Goal: Task Accomplishment & Management: Complete application form

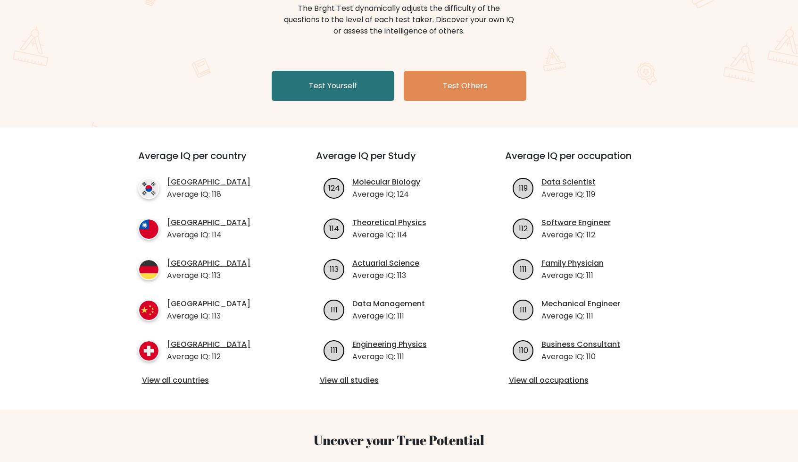
scroll to position [127, 0]
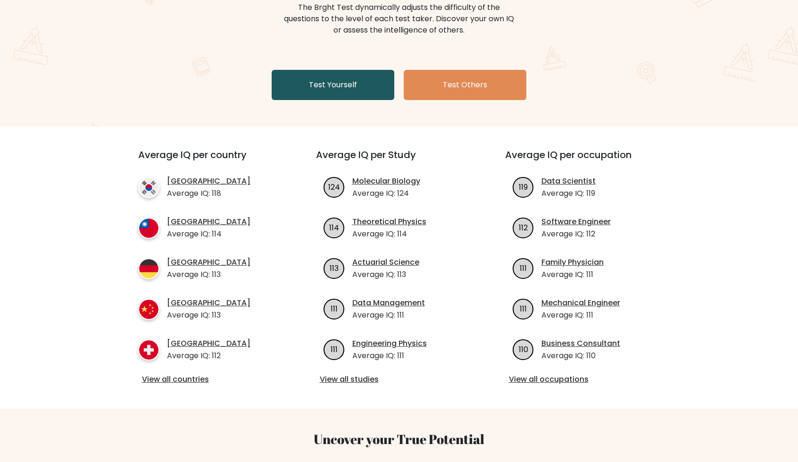
click at [327, 89] on link "Test Yourself" at bounding box center [333, 85] width 123 height 30
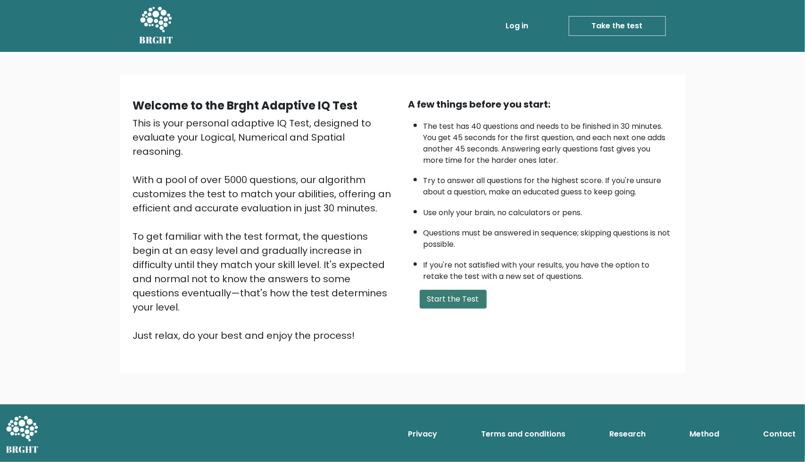
click at [448, 295] on button "Start the Test" at bounding box center [453, 298] width 67 height 19
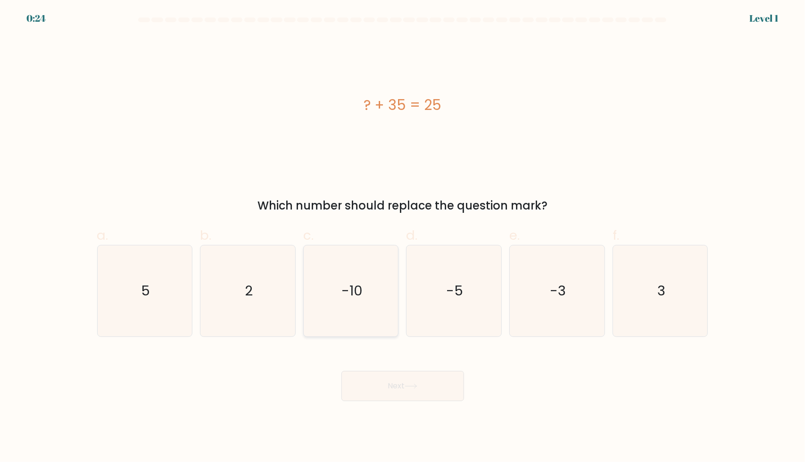
click at [371, 295] on icon "-10" at bounding box center [350, 290] width 91 height 91
click at [403, 237] on input "c. -10" at bounding box center [403, 234] width 0 height 6
radio input "true"
click at [388, 379] on button "Next" at bounding box center [402, 386] width 123 height 30
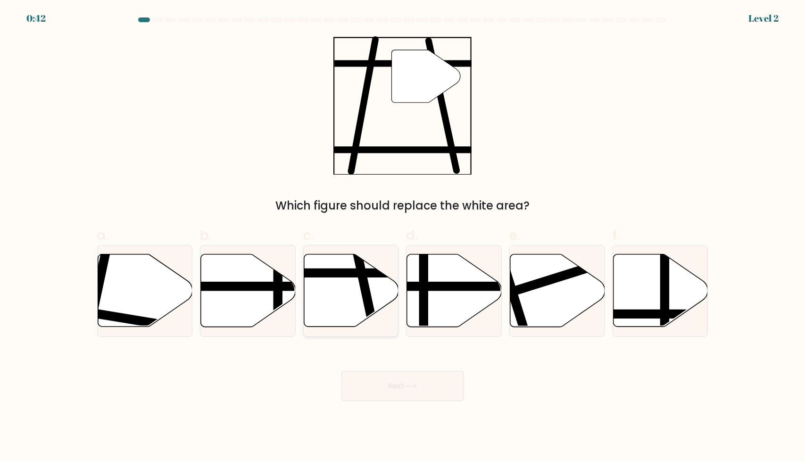
click at [360, 281] on line at bounding box center [374, 330] width 39 height 179
click at [403, 237] on input "c." at bounding box center [403, 234] width 0 height 6
radio input "true"
click at [394, 378] on button "Next" at bounding box center [402, 386] width 123 height 30
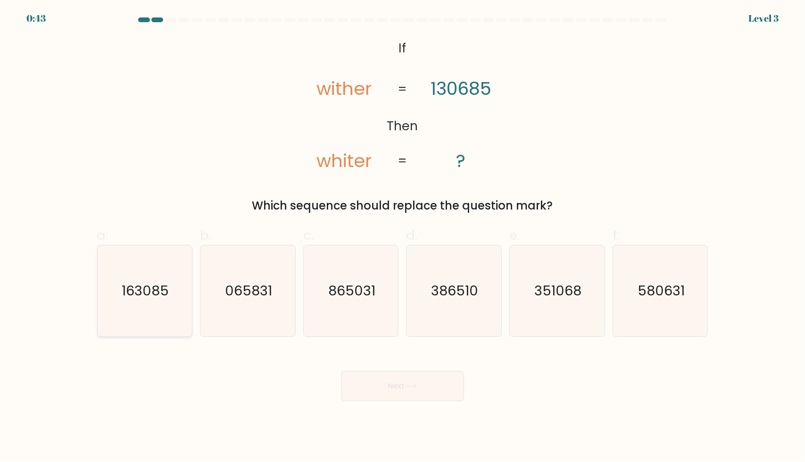
click at [142, 309] on icon "163085" at bounding box center [144, 290] width 91 height 91
click at [403, 237] on input "a. 163085" at bounding box center [403, 234] width 0 height 6
radio input "true"
click at [368, 377] on button "Next" at bounding box center [402, 386] width 123 height 30
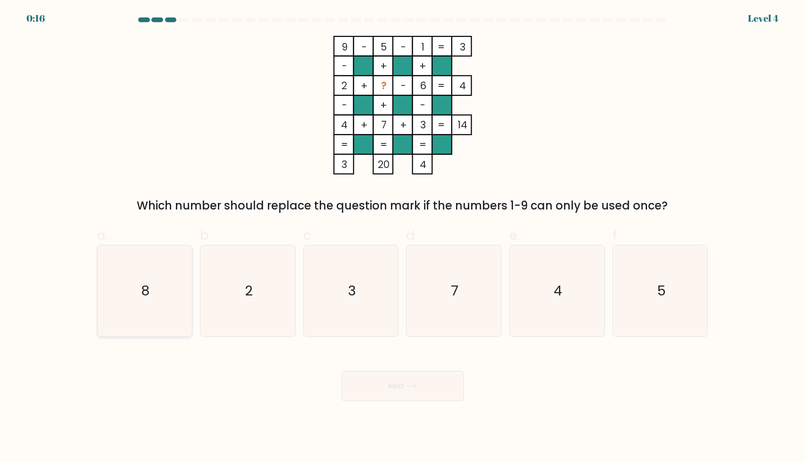
click at [149, 296] on text "8" at bounding box center [145, 290] width 8 height 19
click at [403, 237] on input "a. 8" at bounding box center [403, 234] width 0 height 6
radio input "true"
click at [400, 387] on button "Next" at bounding box center [402, 386] width 123 height 30
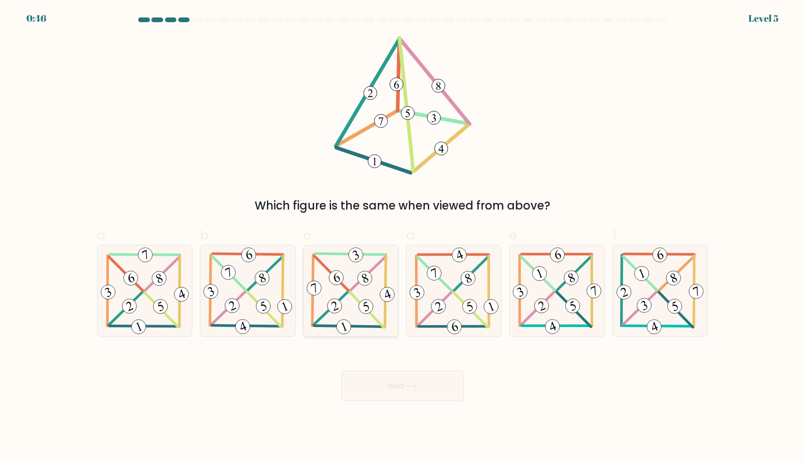
click at [362, 299] on icon at bounding box center [351, 290] width 92 height 91
click at [403, 237] on input "c." at bounding box center [403, 234] width 0 height 6
radio input "true"
click at [396, 392] on button "Next" at bounding box center [402, 386] width 123 height 30
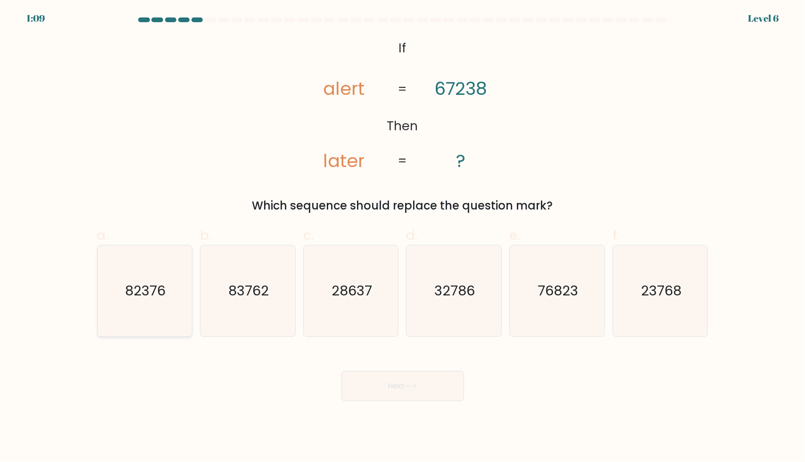
click at [166, 289] on icon "82376" at bounding box center [144, 290] width 91 height 91
click at [403, 237] on input "a. 82376" at bounding box center [403, 234] width 0 height 6
radio input "true"
click at [427, 388] on button "Next" at bounding box center [402, 386] width 123 height 30
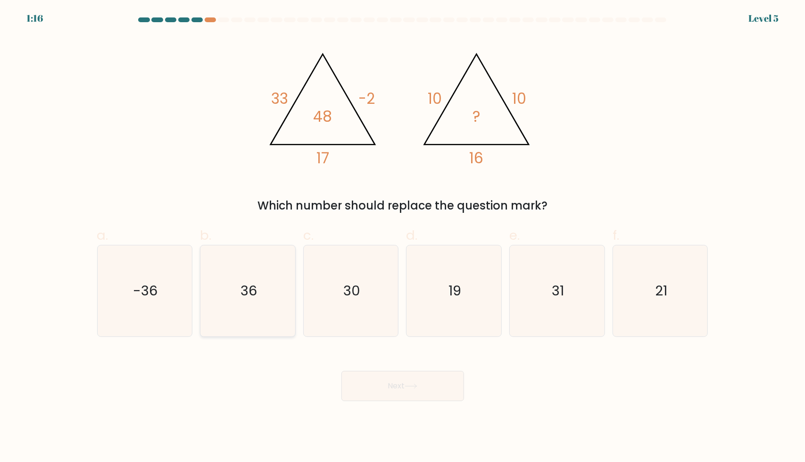
click at [234, 302] on icon "36" at bounding box center [247, 290] width 91 height 91
click at [403, 237] on input "b. 36" at bounding box center [403, 234] width 0 height 6
radio input "true"
click at [395, 389] on button "Next" at bounding box center [402, 386] width 123 height 30
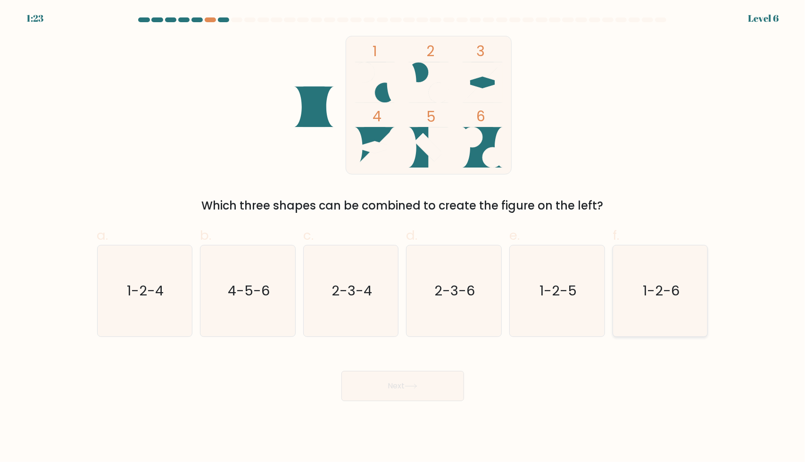
click at [669, 305] on icon "1-2-6" at bounding box center [660, 290] width 91 height 91
click at [403, 237] on input "f. 1-2-6" at bounding box center [403, 234] width 0 height 6
radio input "true"
click at [431, 375] on button "Next" at bounding box center [402, 386] width 123 height 30
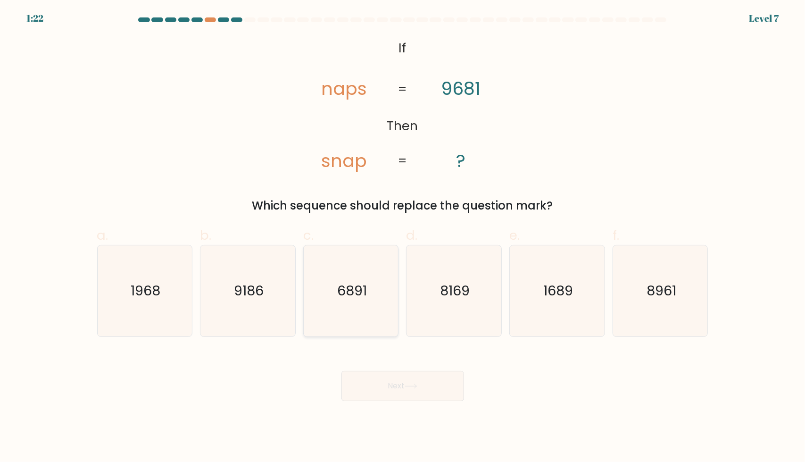
click at [330, 295] on icon "6891" at bounding box center [350, 290] width 91 height 91
click at [403, 237] on input "c. 6891" at bounding box center [403, 234] width 0 height 6
radio input "true"
click at [407, 387] on icon at bounding box center [410, 385] width 13 height 5
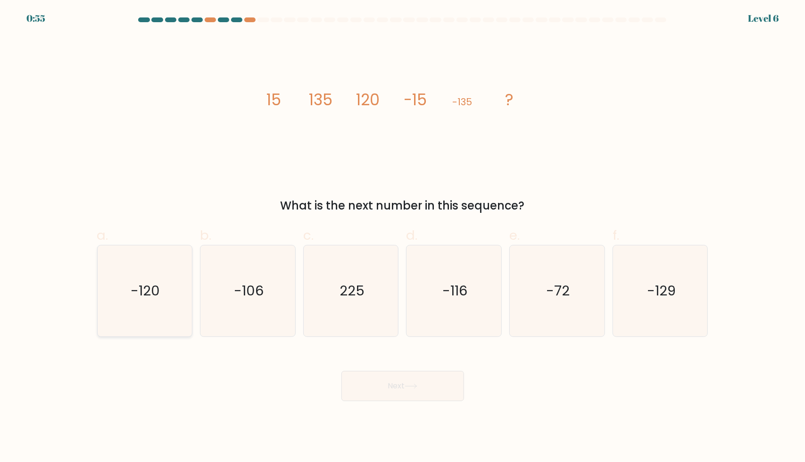
click at [141, 290] on text "-120" at bounding box center [145, 290] width 29 height 19
click at [403, 237] on input "a. -120" at bounding box center [403, 234] width 0 height 6
radio input "true"
click at [388, 386] on button "Next" at bounding box center [402, 386] width 123 height 30
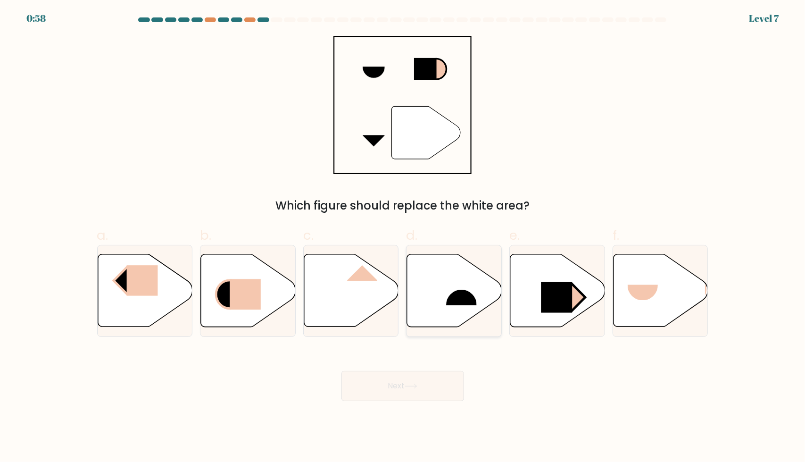
click at [451, 292] on rect at bounding box center [461, 289] width 31 height 32
click at [403, 237] on input "d." at bounding box center [403, 234] width 0 height 6
radio input "true"
click at [398, 379] on button "Next" at bounding box center [402, 386] width 123 height 30
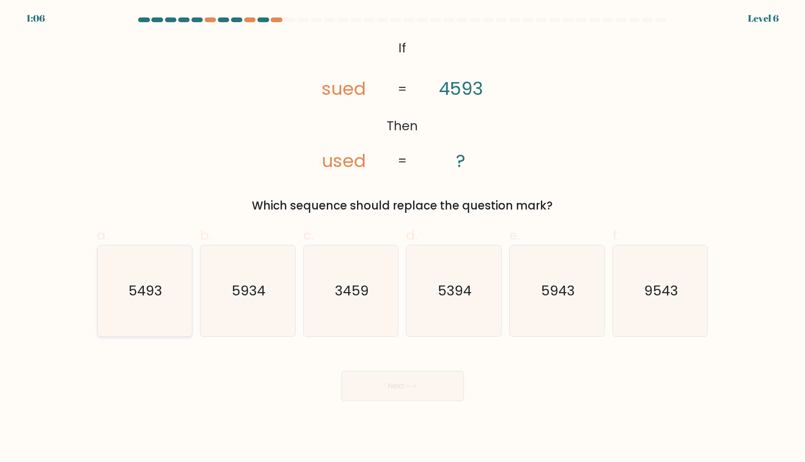
click at [172, 299] on icon "5493" at bounding box center [144, 290] width 91 height 91
click at [403, 237] on input "a. 5493" at bounding box center [403, 234] width 0 height 6
radio input "true"
click at [410, 388] on icon at bounding box center [410, 385] width 13 height 5
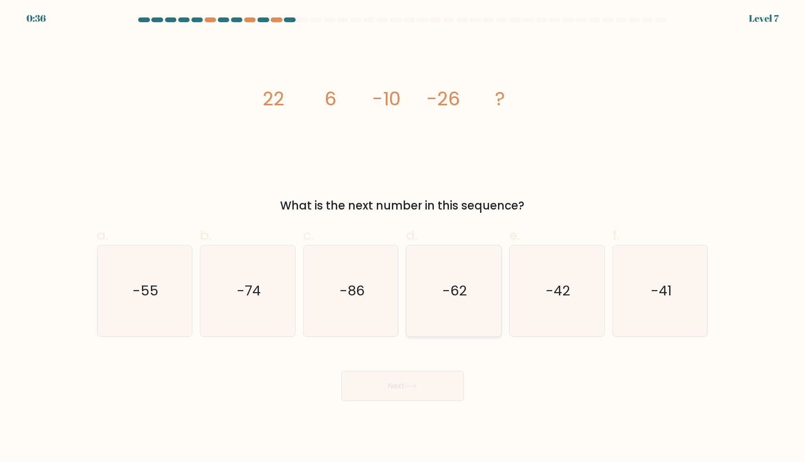
click at [474, 278] on icon "-62" at bounding box center [453, 290] width 91 height 91
click at [403, 237] on input "d. -62" at bounding box center [403, 234] width 0 height 6
radio input "true"
click at [405, 384] on button "Next" at bounding box center [402, 386] width 123 height 30
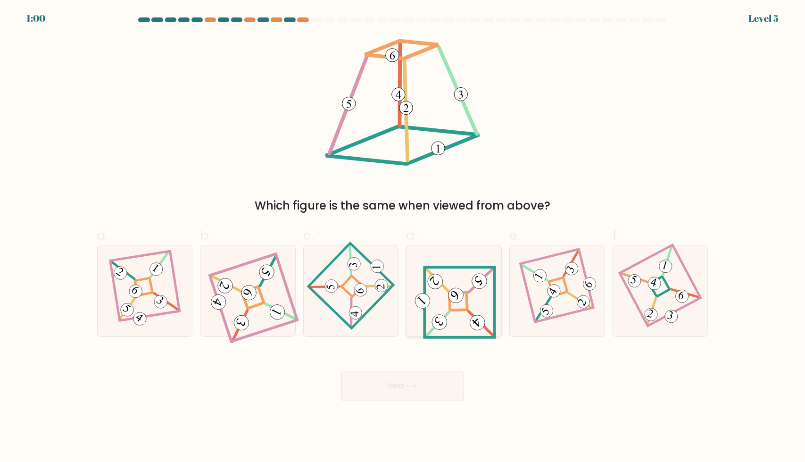
click at [449, 309] on 271 at bounding box center [458, 301] width 18 height 18
click at [403, 237] on input "d." at bounding box center [403, 234] width 0 height 6
radio input "true"
click at [411, 395] on button "Next" at bounding box center [402, 386] width 123 height 30
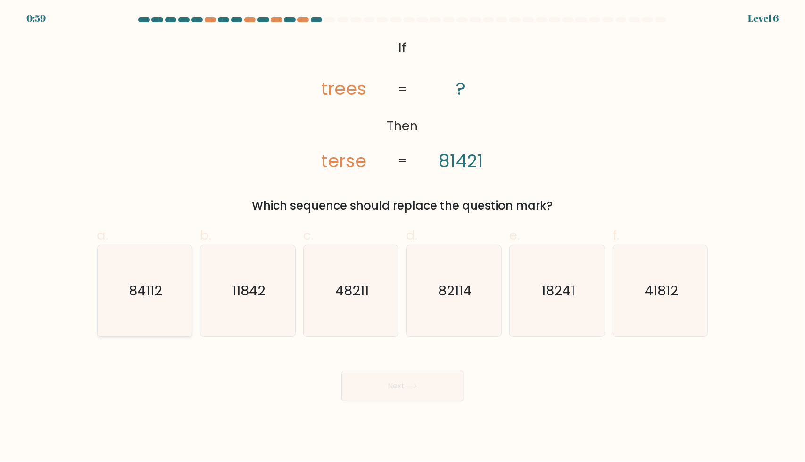
click at [164, 297] on icon "84112" at bounding box center [144, 290] width 91 height 91
click at [403, 237] on input "a. 84112" at bounding box center [403, 234] width 0 height 6
radio input "true"
click at [419, 381] on button "Next" at bounding box center [402, 386] width 123 height 30
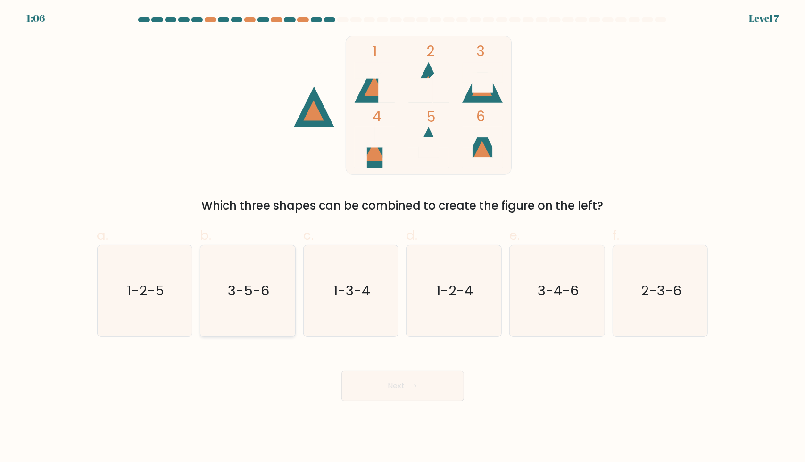
click at [255, 288] on text "3-5-6" at bounding box center [248, 290] width 41 height 19
click at [403, 237] on input "b. 3-5-6" at bounding box center [403, 234] width 0 height 6
radio input "true"
click at [398, 380] on button "Next" at bounding box center [402, 386] width 123 height 30
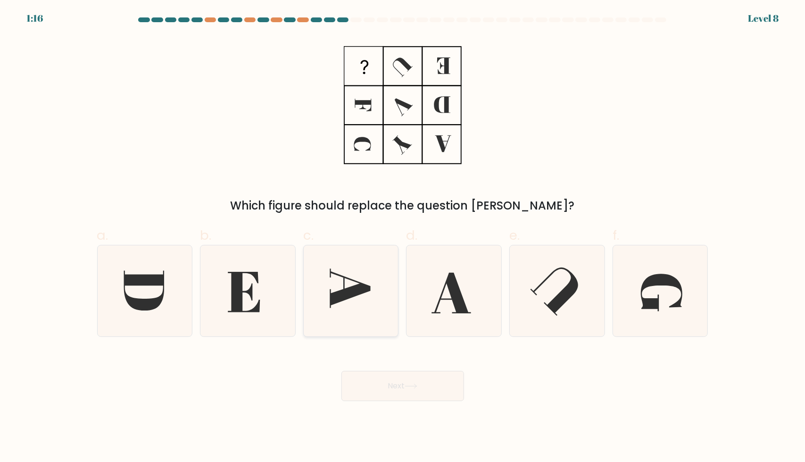
click at [362, 272] on icon at bounding box center [350, 290] width 91 height 91
click at [403, 237] on input "c." at bounding box center [403, 234] width 0 height 6
radio input "true"
click at [402, 380] on button "Next" at bounding box center [402, 386] width 123 height 30
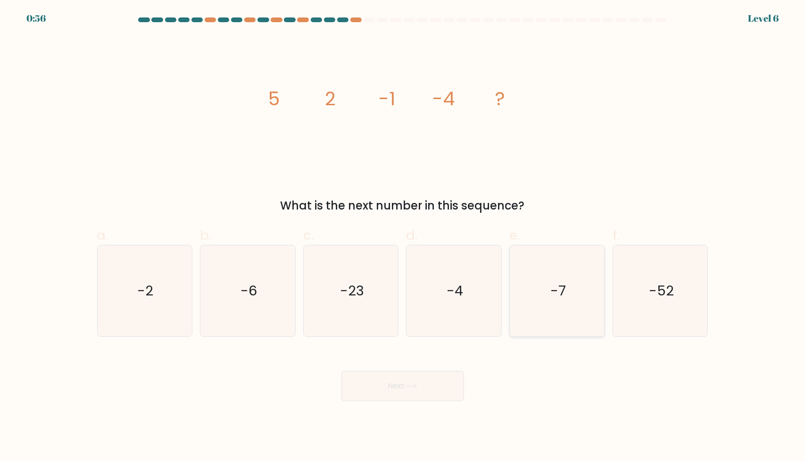
click at [530, 275] on icon "-7" at bounding box center [557, 290] width 91 height 91
click at [403, 237] on input "e. -7" at bounding box center [403, 234] width 0 height 6
radio input "true"
click at [530, 275] on icon "-7" at bounding box center [557, 291] width 90 height 90
click at [403, 237] on input "e. -7" at bounding box center [403, 234] width 0 height 6
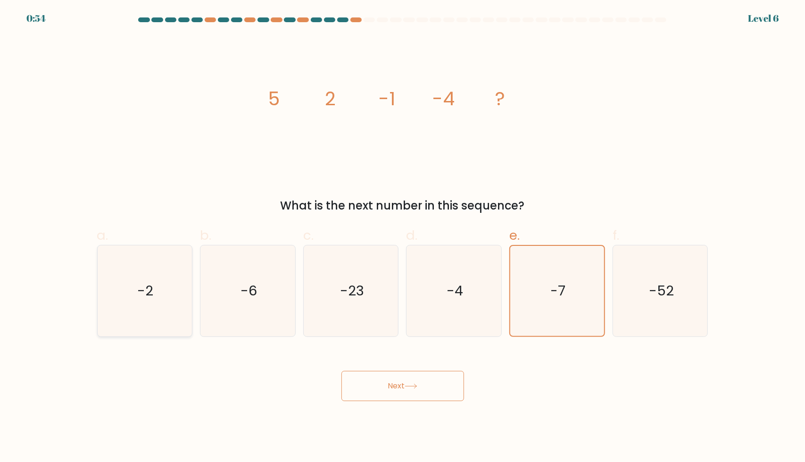
click at [144, 283] on text "-2" at bounding box center [146, 290] width 16 height 19
click at [403, 237] on input "a. -2" at bounding box center [403, 234] width 0 height 6
radio input "true"
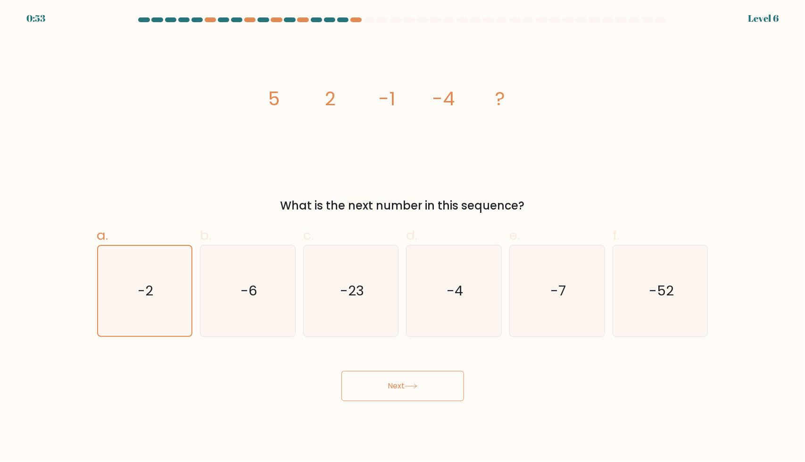
click at [398, 390] on button "Next" at bounding box center [402, 386] width 123 height 30
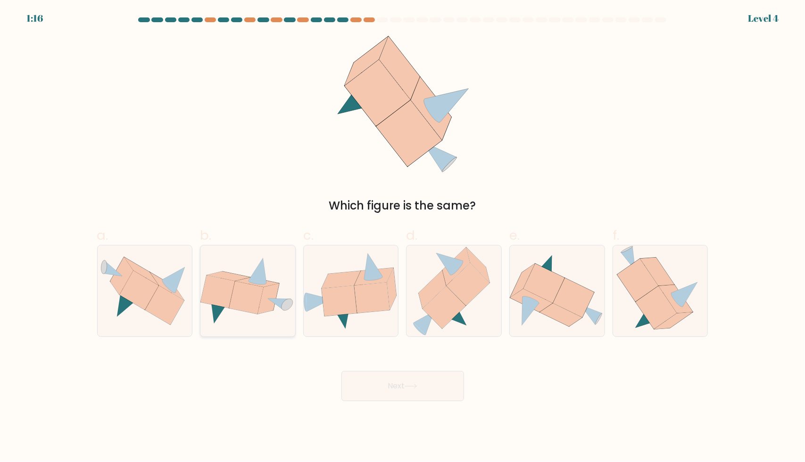
click at [264, 292] on icon at bounding box center [268, 298] width 21 height 31
click at [403, 237] on input "b." at bounding box center [403, 234] width 0 height 6
radio input "true"
click at [406, 380] on button "Next" at bounding box center [402, 386] width 123 height 30
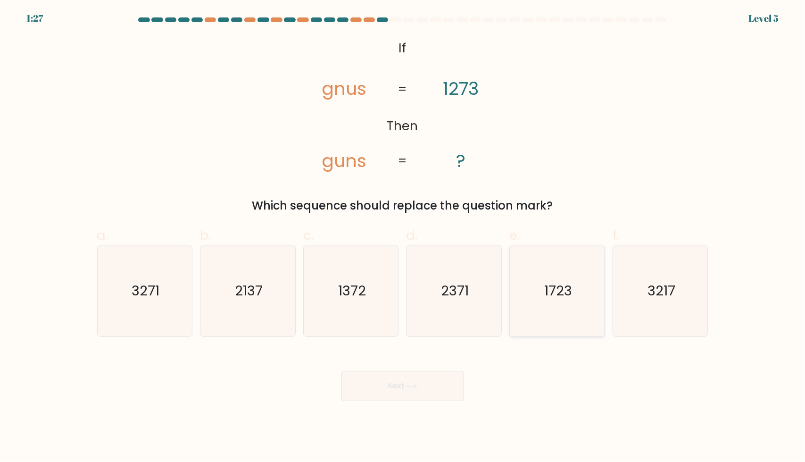
click at [549, 281] on icon "1723" at bounding box center [557, 290] width 91 height 91
click at [403, 237] on input "e. 1723" at bounding box center [403, 234] width 0 height 6
radio input "true"
click at [391, 386] on button "Next" at bounding box center [402, 386] width 123 height 30
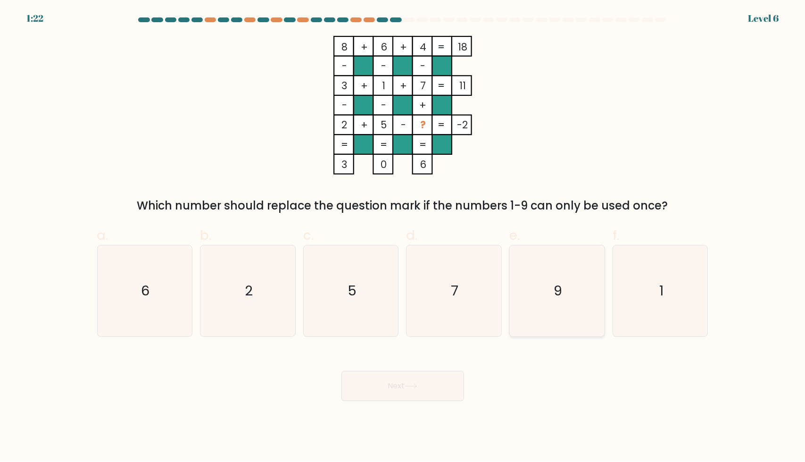
click at [541, 297] on icon "9" at bounding box center [557, 290] width 91 height 91
click at [403, 237] on input "e. 9" at bounding box center [403, 234] width 0 height 6
radio input "true"
click at [422, 381] on button "Next" at bounding box center [402, 386] width 123 height 30
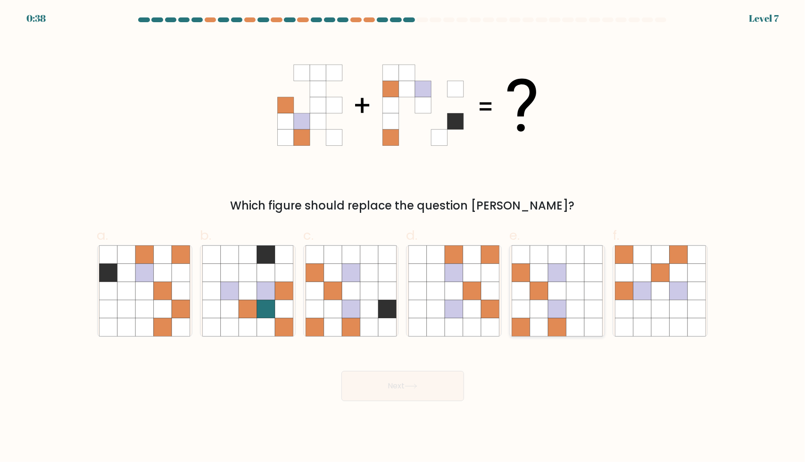
click at [569, 282] on icon at bounding box center [575, 290] width 18 height 18
click at [403, 237] on input "e." at bounding box center [403, 234] width 0 height 6
radio input "true"
click at [408, 386] on icon at bounding box center [410, 386] width 11 height 4
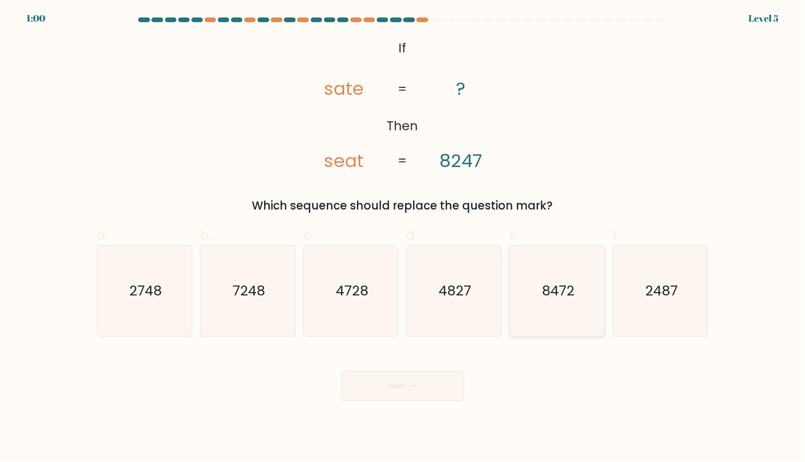
click at [536, 287] on icon "8472" at bounding box center [557, 290] width 91 height 91
click at [403, 237] on input "e. 8472" at bounding box center [403, 234] width 0 height 6
radio input "true"
click at [391, 385] on button "Next" at bounding box center [402, 386] width 123 height 30
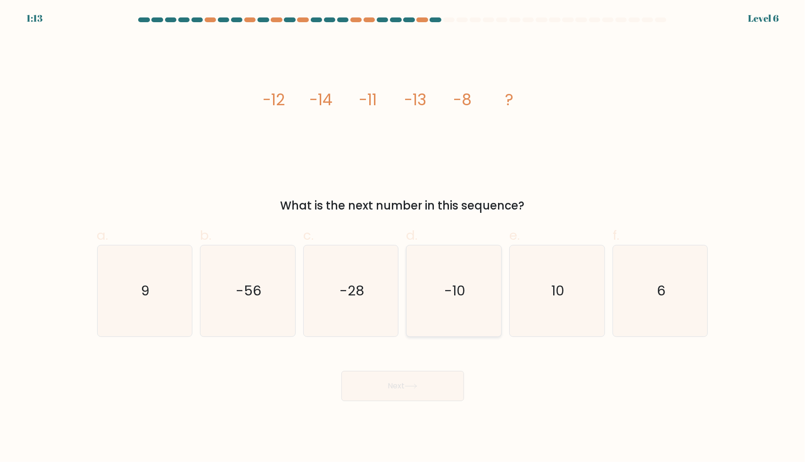
click at [441, 286] on icon "-10" at bounding box center [453, 290] width 91 height 91
click at [403, 237] on input "d. -10" at bounding box center [403, 234] width 0 height 6
radio input "true"
click at [403, 380] on button "Next" at bounding box center [402, 386] width 123 height 30
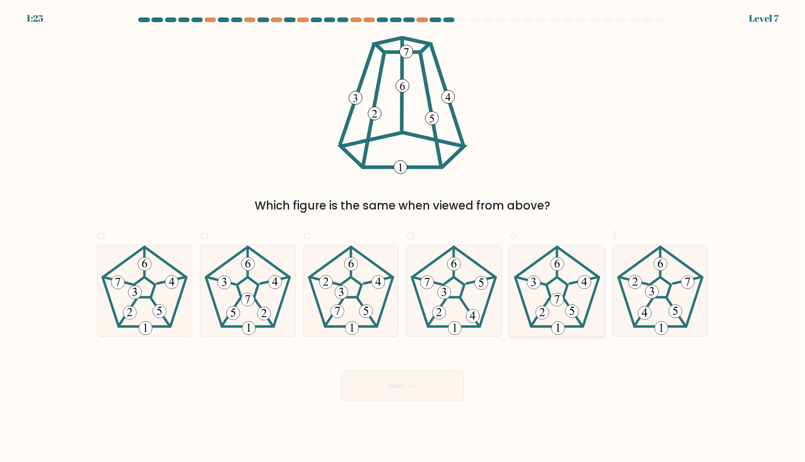
click at [555, 298] on 180 at bounding box center [556, 299] width 13 height 13
click at [403, 237] on input "e." at bounding box center [403, 234] width 0 height 6
radio input "true"
click at [414, 393] on button "Next" at bounding box center [402, 386] width 123 height 30
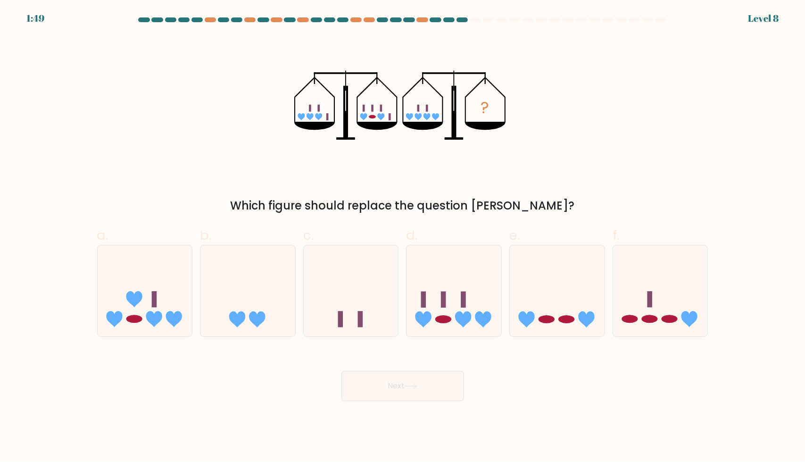
click at [528, 108] on div "? Which figure should replace the question mark?" at bounding box center [402, 125] width 622 height 178
click at [652, 302] on icon at bounding box center [660, 290] width 95 height 78
click at [403, 237] on input "f." at bounding box center [403, 234] width 0 height 6
radio input "true"
click at [379, 387] on button "Next" at bounding box center [402, 386] width 123 height 30
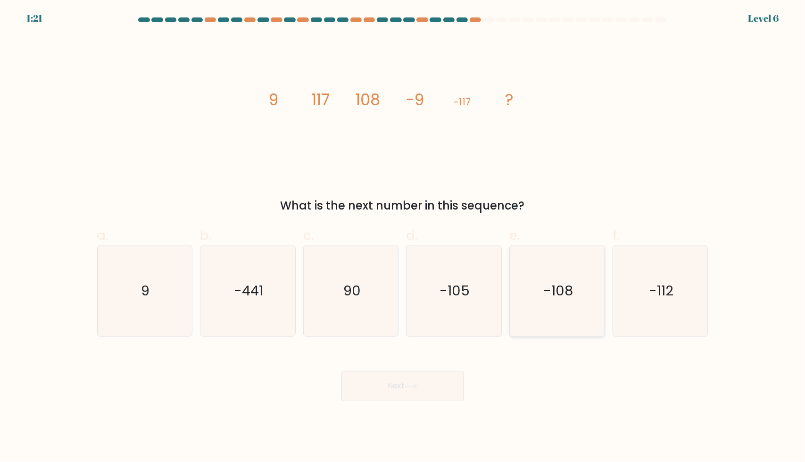
click at [559, 277] on icon "-108" at bounding box center [557, 290] width 91 height 91
click at [403, 237] on input "e. -108" at bounding box center [403, 234] width 0 height 6
radio input "true"
click at [431, 380] on button "Next" at bounding box center [402, 386] width 123 height 30
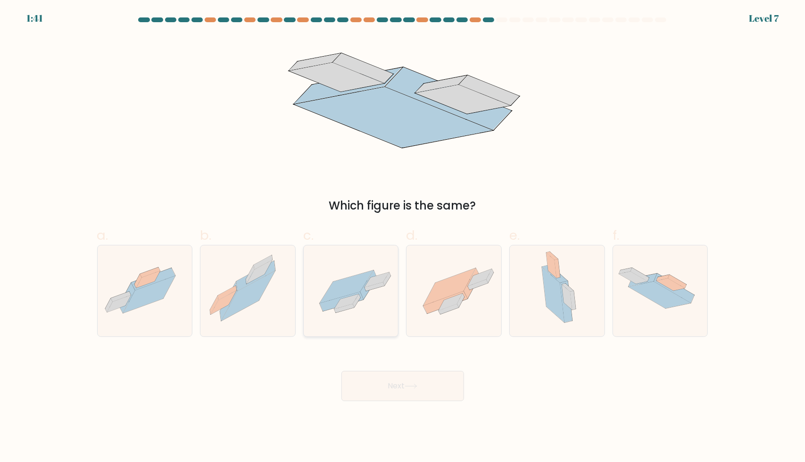
click at [359, 282] on icon at bounding box center [347, 286] width 54 height 33
click at [403, 237] on input "c." at bounding box center [403, 234] width 0 height 6
radio input "true"
click at [646, 284] on icon at bounding box center [659, 294] width 62 height 27
click at [403, 237] on input "f." at bounding box center [403, 234] width 0 height 6
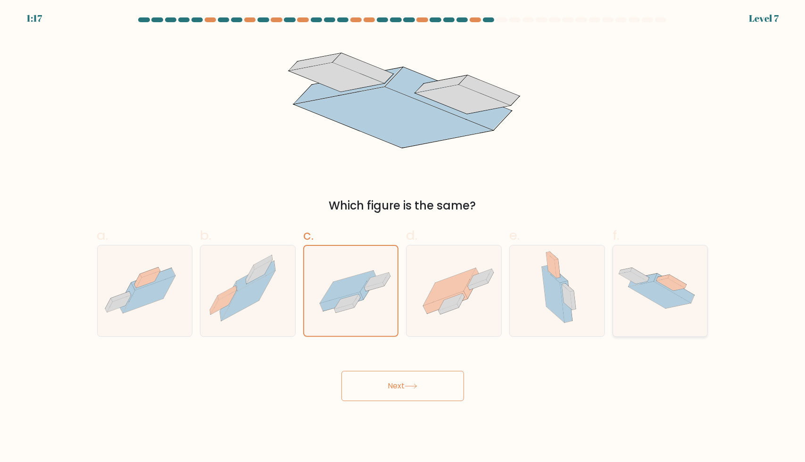
radio input "true"
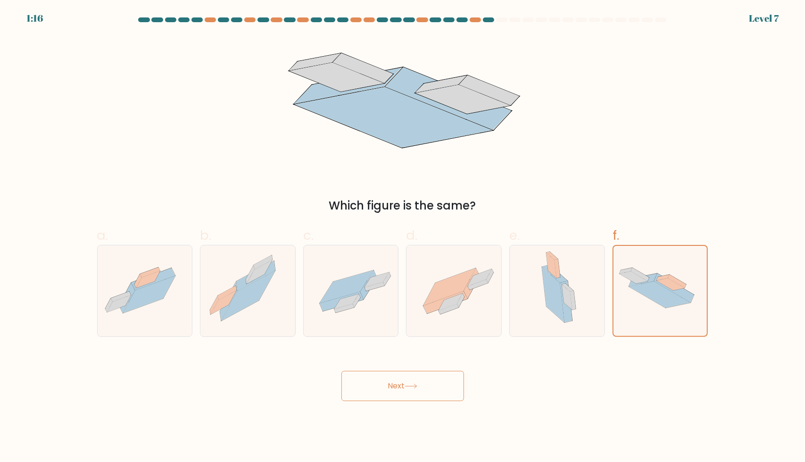
click at [455, 380] on button "Next" at bounding box center [402, 386] width 123 height 30
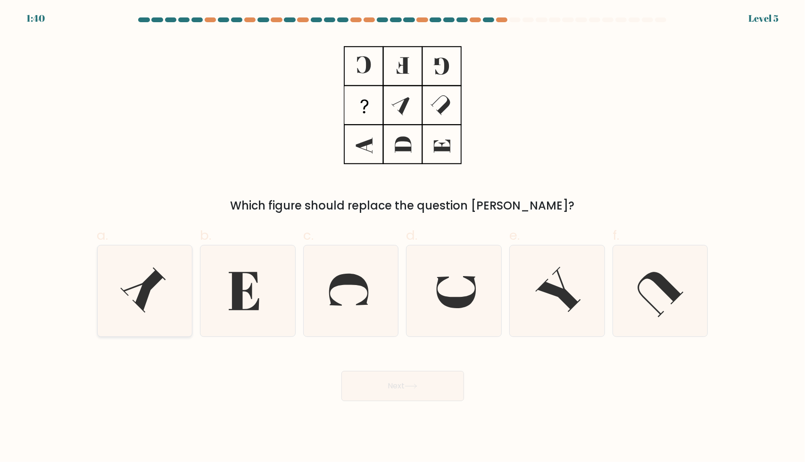
click at [155, 286] on icon at bounding box center [144, 290] width 91 height 91
click at [403, 237] on input "a." at bounding box center [403, 234] width 0 height 6
radio input "true"
click at [400, 384] on button "Next" at bounding box center [402, 386] width 123 height 30
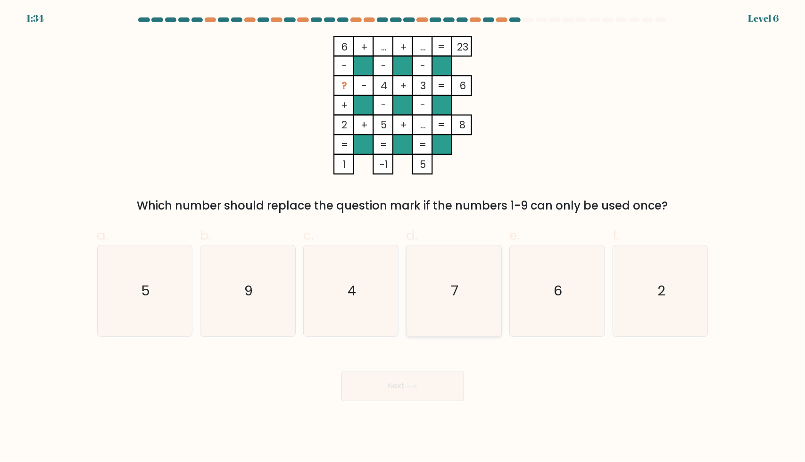
click at [441, 298] on icon "7" at bounding box center [453, 290] width 91 height 91
click at [403, 237] on input "d. 7" at bounding box center [403, 234] width 0 height 6
radio input "true"
click at [384, 385] on button "Next" at bounding box center [402, 386] width 123 height 30
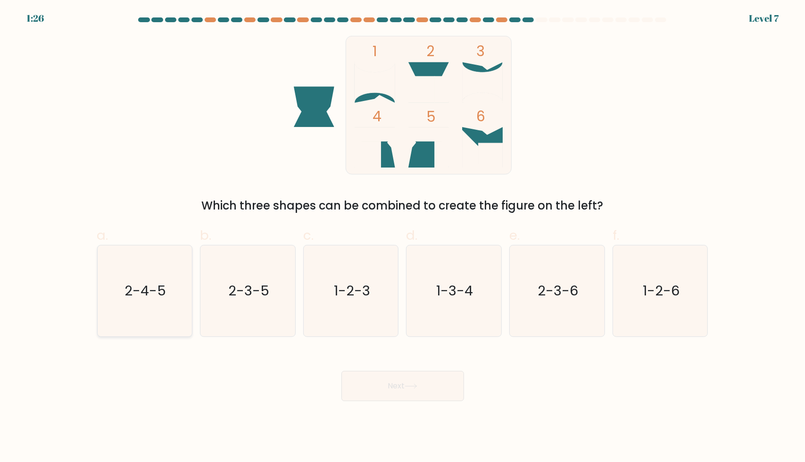
click at [115, 306] on icon "2-4-5" at bounding box center [144, 290] width 91 height 91
click at [403, 237] on input "a. 2-4-5" at bounding box center [403, 234] width 0 height 6
radio input "true"
click at [412, 380] on button "Next" at bounding box center [402, 386] width 123 height 30
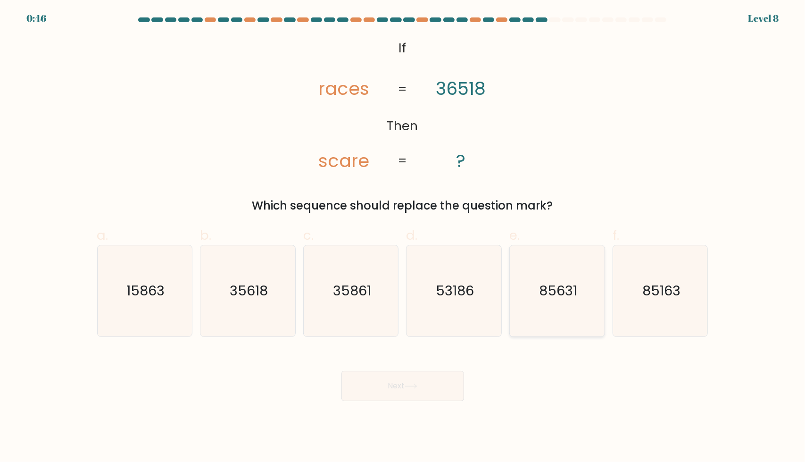
click at [559, 307] on icon "85631" at bounding box center [557, 290] width 91 height 91
click at [403, 237] on input "e. 85631" at bounding box center [403, 234] width 0 height 6
radio input "true"
click at [399, 388] on button "Next" at bounding box center [402, 386] width 123 height 30
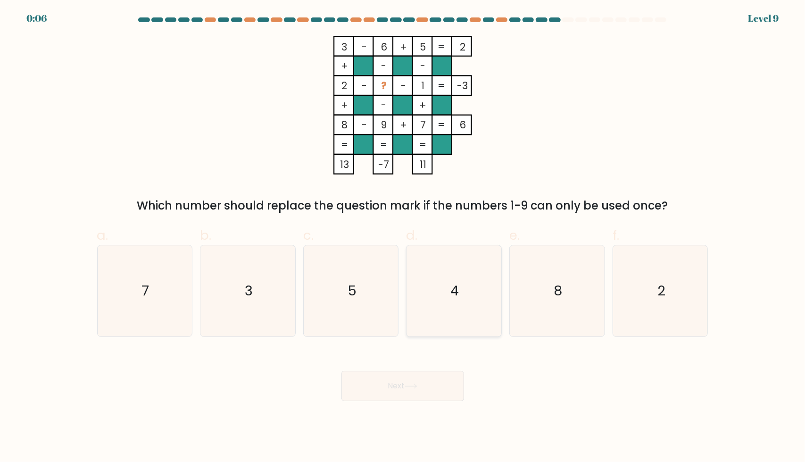
click at [479, 299] on icon "4" at bounding box center [453, 290] width 91 height 91
click at [403, 237] on input "d. 4" at bounding box center [403, 234] width 0 height 6
radio input "true"
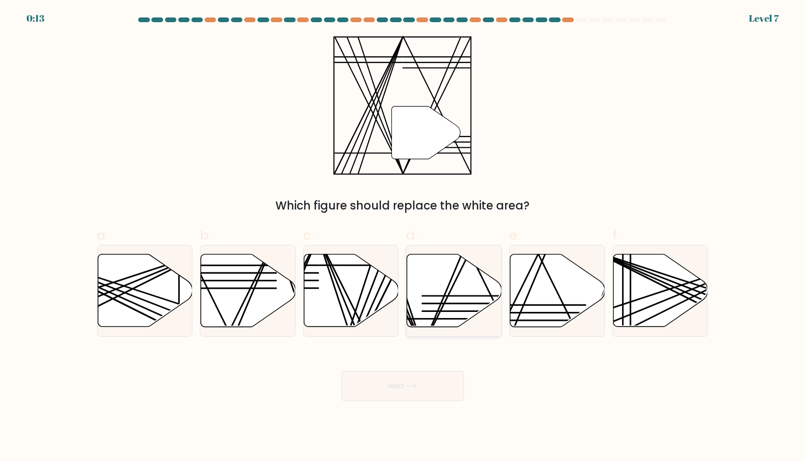
click at [436, 276] on icon at bounding box center [454, 290] width 95 height 73
click at [403, 237] on input "d." at bounding box center [403, 234] width 0 height 6
radio input "true"
click at [424, 375] on button "Next" at bounding box center [402, 386] width 123 height 30
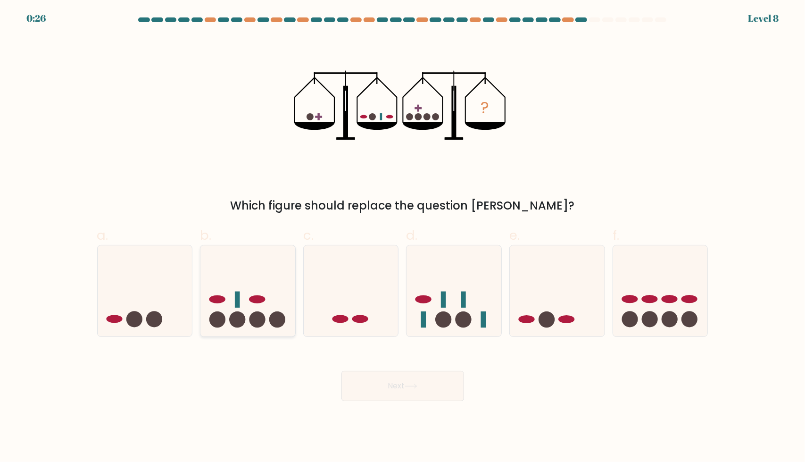
click at [276, 279] on icon at bounding box center [247, 290] width 95 height 78
click at [403, 237] on input "b." at bounding box center [403, 234] width 0 height 6
radio input "true"
click at [409, 382] on button "Next" at bounding box center [402, 386] width 123 height 30
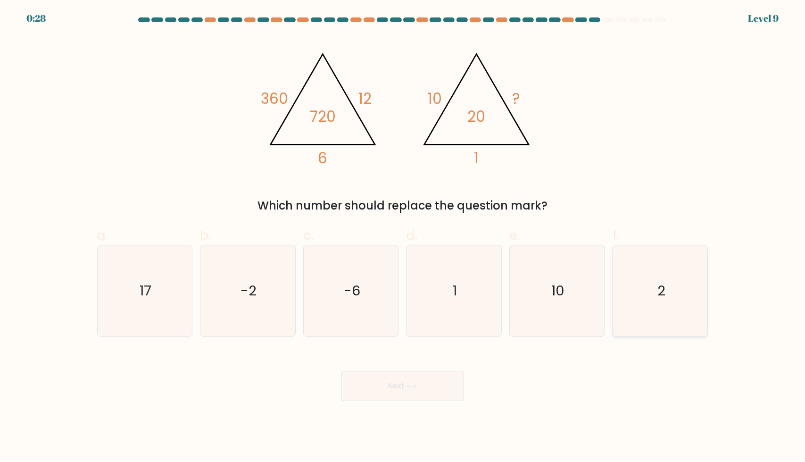
click at [658, 295] on text "2" at bounding box center [661, 290] width 8 height 19
click at [403, 237] on input "f. 2" at bounding box center [403, 234] width 0 height 6
radio input "true"
click at [391, 388] on button "Next" at bounding box center [402, 386] width 123 height 30
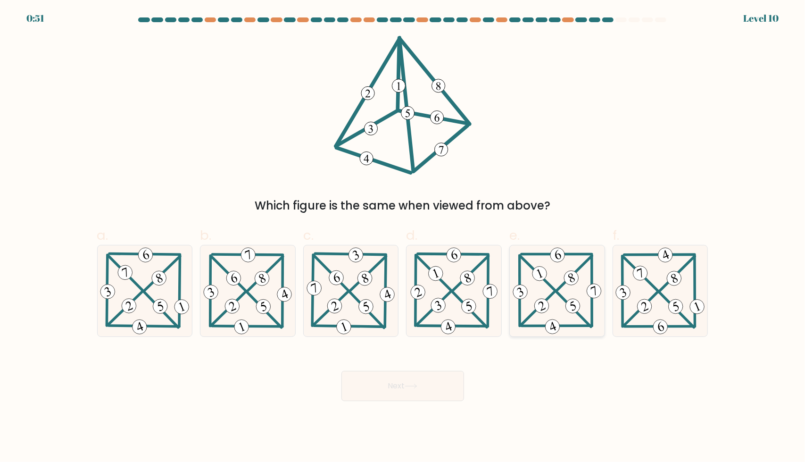
click at [568, 298] on icon at bounding box center [557, 290] width 93 height 91
click at [403, 237] on input "e." at bounding box center [403, 234] width 0 height 6
radio input "true"
drag, startPoint x: 413, startPoint y: 384, endPoint x: 452, endPoint y: 387, distance: 38.7
click at [452, 387] on button "Next" at bounding box center [402, 386] width 123 height 30
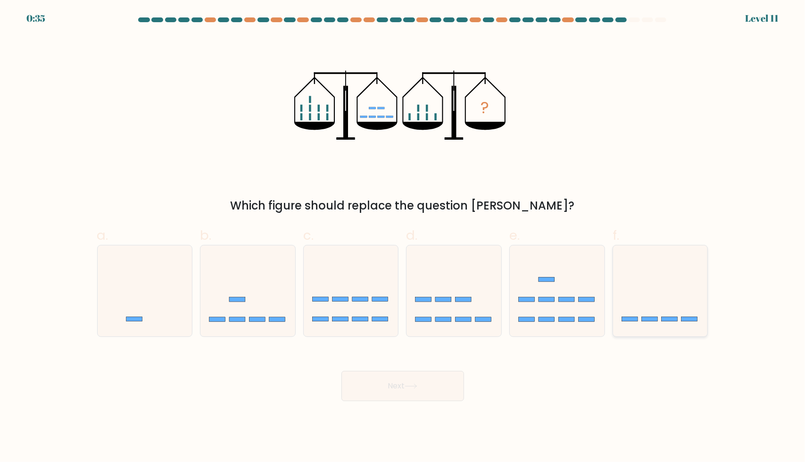
click at [649, 290] on icon at bounding box center [660, 290] width 95 height 78
click at [403, 237] on input "f." at bounding box center [403, 234] width 0 height 6
radio input "true"
click at [402, 391] on button "Next" at bounding box center [402, 386] width 123 height 30
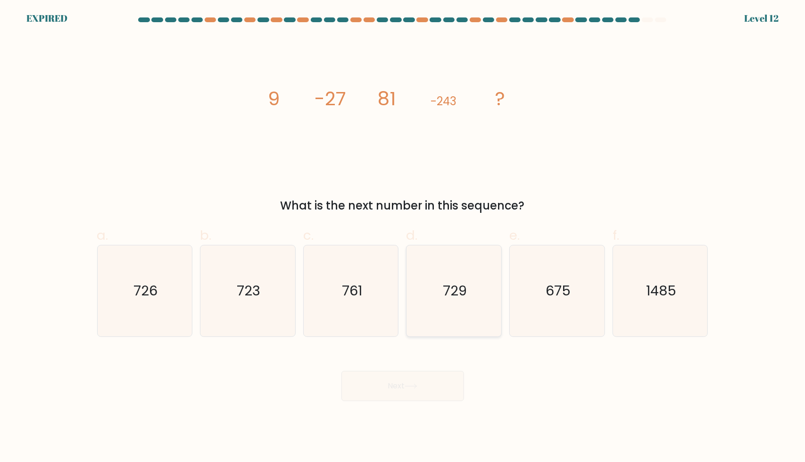
click at [425, 322] on icon "729" at bounding box center [453, 290] width 91 height 91
click at [403, 237] on input "d. 729" at bounding box center [403, 234] width 0 height 6
radio input "true"
click at [405, 390] on div "Next" at bounding box center [402, 374] width 622 height 53
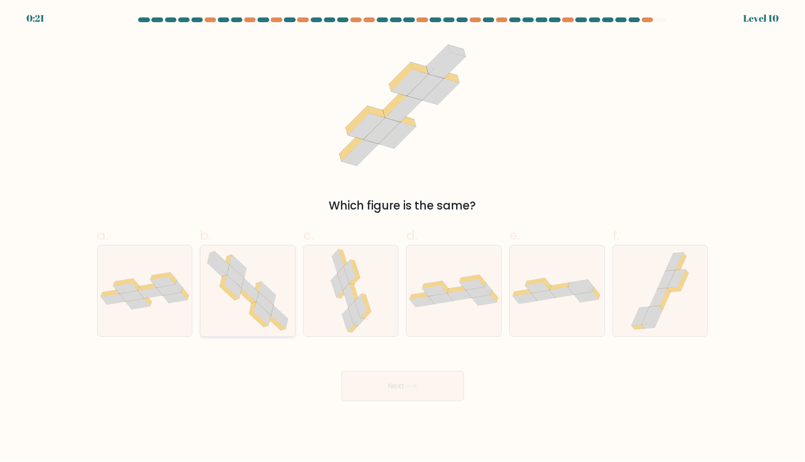
click at [259, 301] on icon at bounding box center [264, 303] width 17 height 23
click at [403, 237] on input "b." at bounding box center [403, 234] width 0 height 6
radio input "true"
click at [425, 381] on button "Next" at bounding box center [402, 386] width 123 height 30
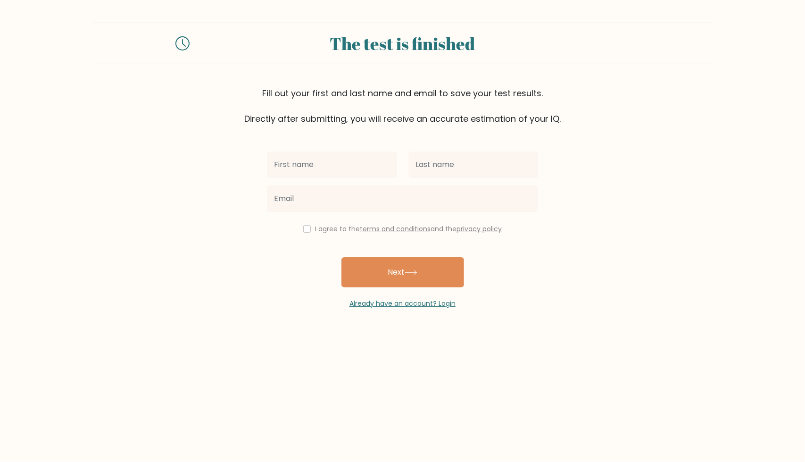
click at [338, 159] on input "text" at bounding box center [332, 164] width 130 height 26
type input "unais"
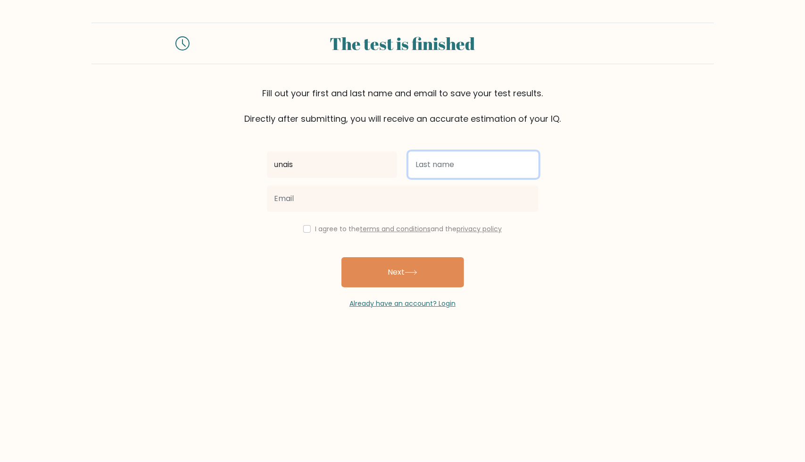
click at [443, 158] on input "text" at bounding box center [473, 164] width 130 height 26
type input "[PERSON_NAME]"
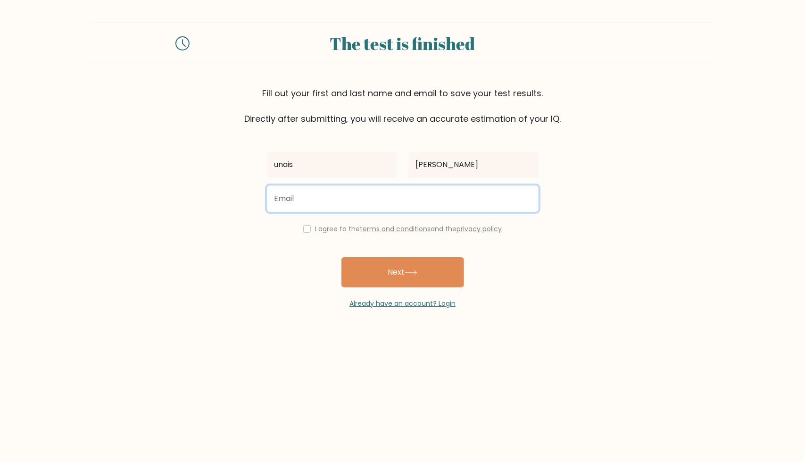
click at [386, 197] on input "email" at bounding box center [403, 198] width 272 height 26
type input "[EMAIL_ADDRESS][DOMAIN_NAME]"
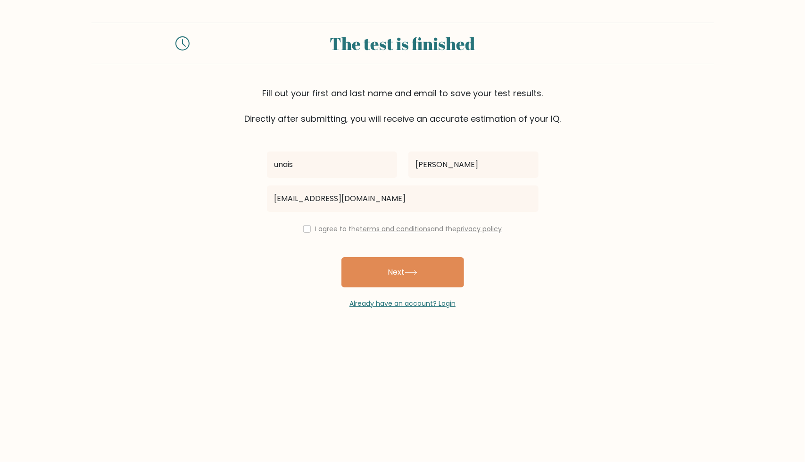
click at [311, 225] on div "I agree to the terms and conditions and the privacy policy" at bounding box center [402, 228] width 283 height 11
click at [304, 227] on input "checkbox" at bounding box center [307, 229] width 8 height 8
checkbox input "true"
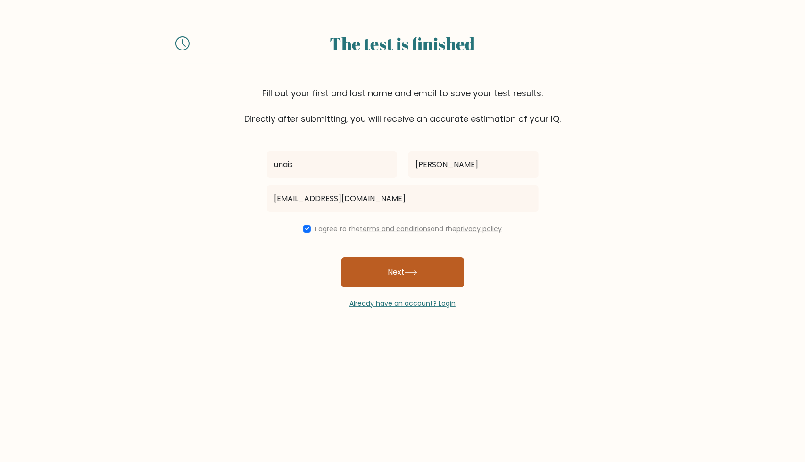
click at [383, 267] on button "Next" at bounding box center [402, 272] width 123 height 30
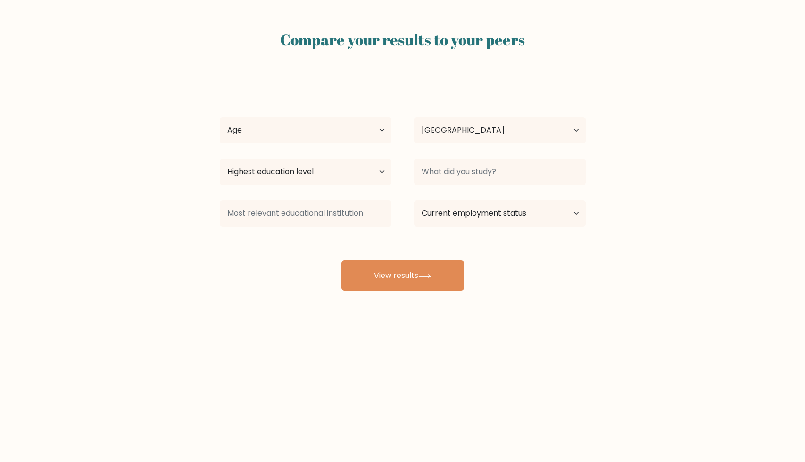
select select "PK"
click at [338, 124] on select "Age Under [DEMOGRAPHIC_DATA] [DEMOGRAPHIC_DATA] [DEMOGRAPHIC_DATA] [DEMOGRAPHIC…" at bounding box center [306, 130] width 172 height 26
select select "min_18"
click at [220, 117] on select "Age Under [DEMOGRAPHIC_DATA] [DEMOGRAPHIC_DATA] [DEMOGRAPHIC_DATA] [DEMOGRAPHIC…" at bounding box center [306, 130] width 172 height 26
click at [442, 124] on select "Country Afghanistan Albania Algeria American Samoa Andorra Angola Anguilla Anta…" at bounding box center [500, 130] width 172 height 26
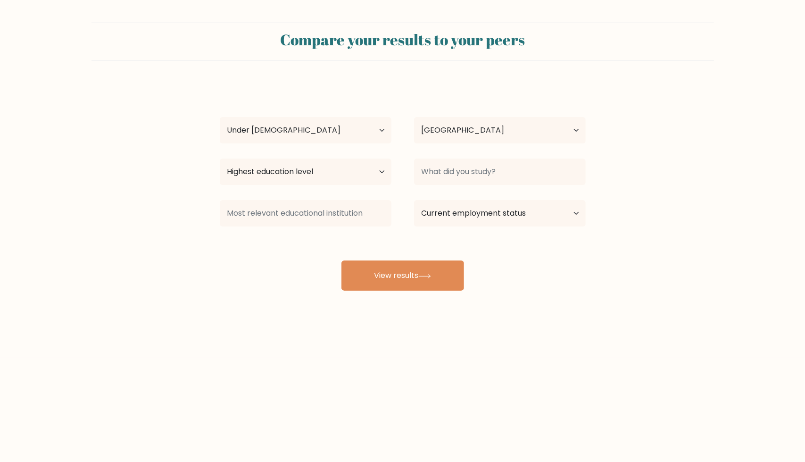
click at [272, 345] on div "Compare your results to your peers unais ahmed Age Under 18 years old 18-24 yea…" at bounding box center [402, 178] width 805 height 357
click at [326, 169] on select "Highest education level No schooling Primary Lower Secondary Upper Secondary Oc…" at bounding box center [306, 171] width 172 height 26
select select "upper_secondary"
click at [220, 158] on select "Highest education level No schooling Primary Lower Secondary Upper Secondary Oc…" at bounding box center [306, 171] width 172 height 26
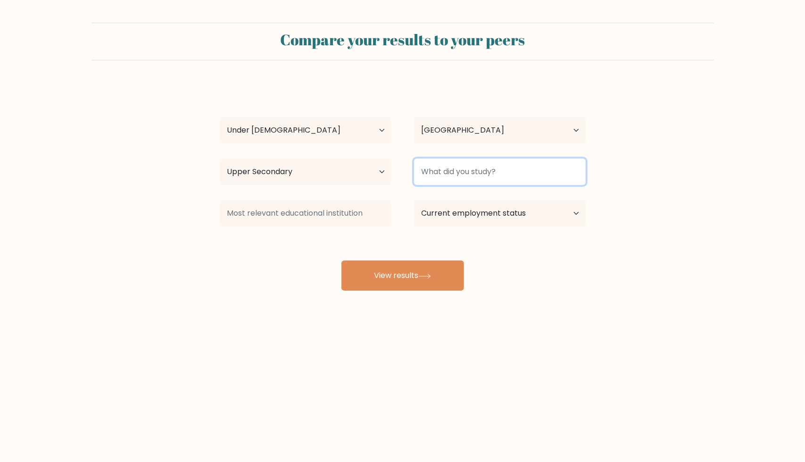
click at [524, 175] on input at bounding box center [500, 171] width 172 height 26
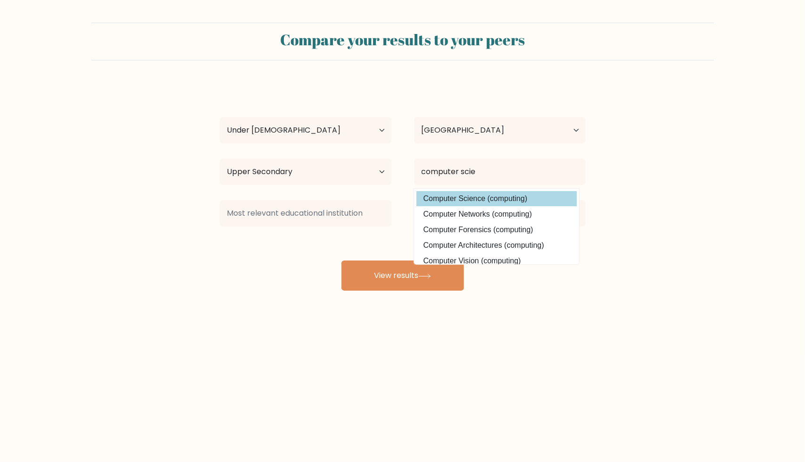
click at [513, 199] on div "unais ahmed Age Under 18 years old 18-24 years old 25-34 years old 35-44 years …" at bounding box center [402, 186] width 377 height 207
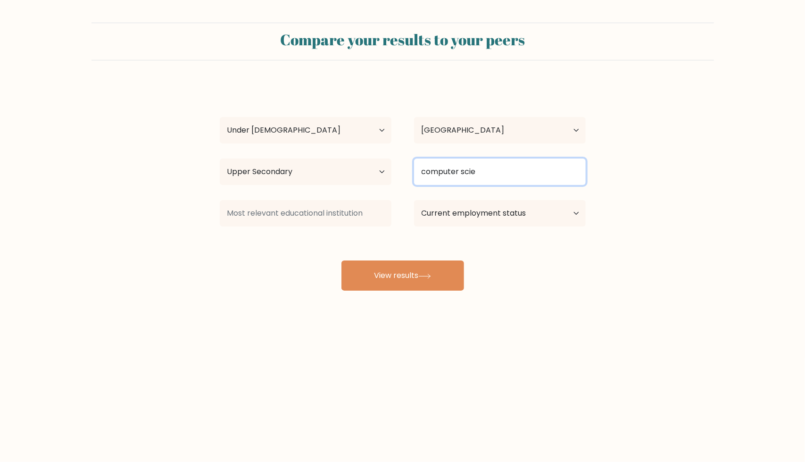
click at [499, 169] on input "computer scie" at bounding box center [500, 171] width 172 height 26
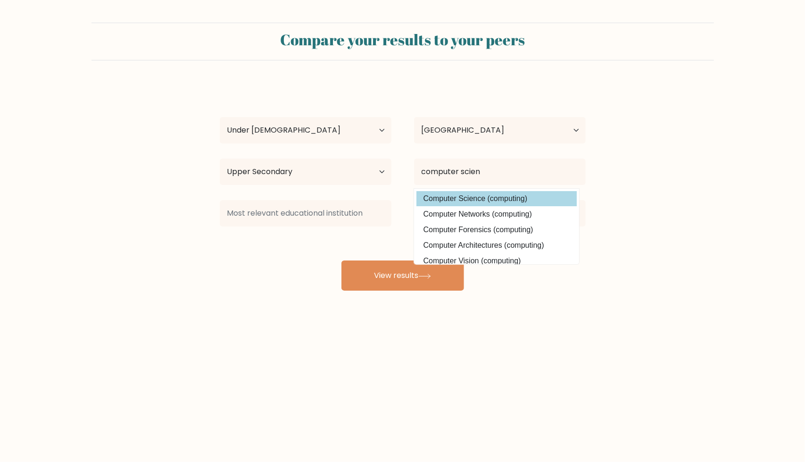
click at [495, 198] on div "unais ahmed Age Under 18 years old 18-24 years old 25-34 years old 35-44 years …" at bounding box center [402, 186] width 377 height 207
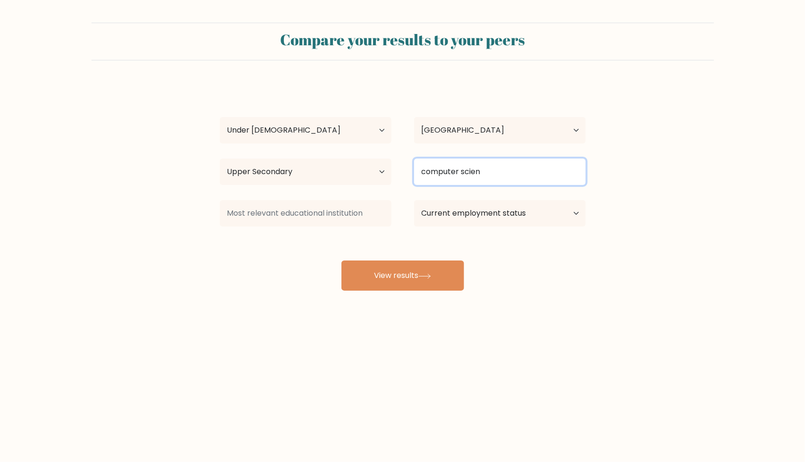
click at [508, 173] on input "computer scien" at bounding box center [500, 171] width 172 height 26
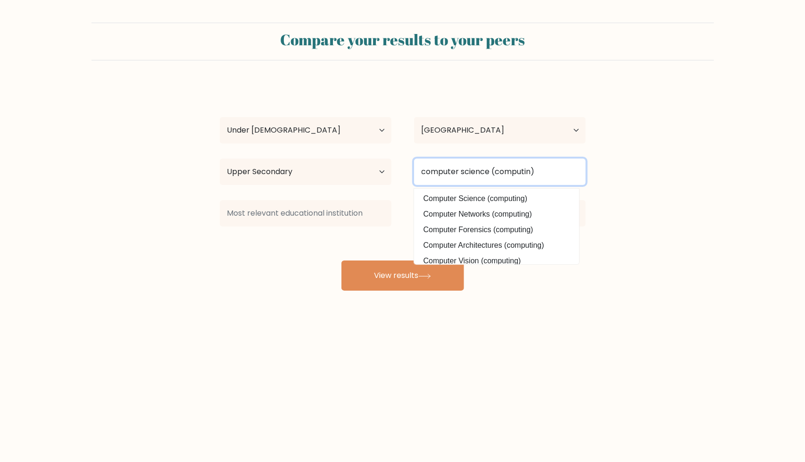
type input "computer science (computing)"
click at [518, 169] on input "computer science (computing)" at bounding box center [500, 171] width 172 height 26
click at [547, 173] on input "computer science (computing)" at bounding box center [500, 171] width 172 height 26
drag, startPoint x: 547, startPoint y: 173, endPoint x: 418, endPoint y: 176, distance: 129.7
click at [418, 176] on input "computer science (computing)" at bounding box center [500, 171] width 172 height 26
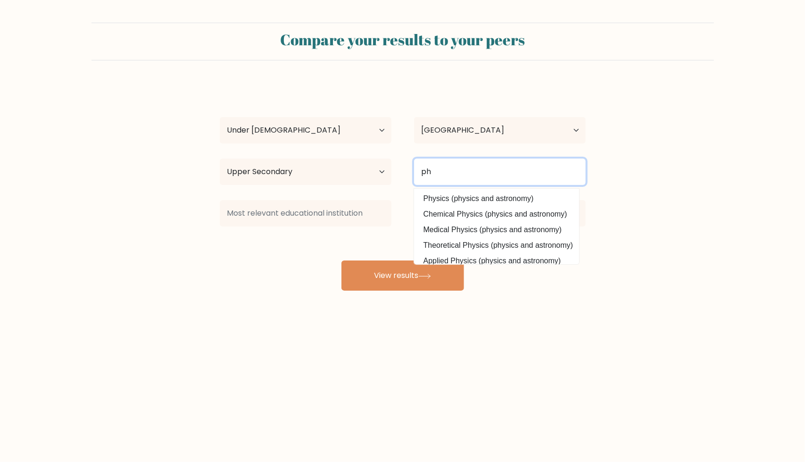
type input "p"
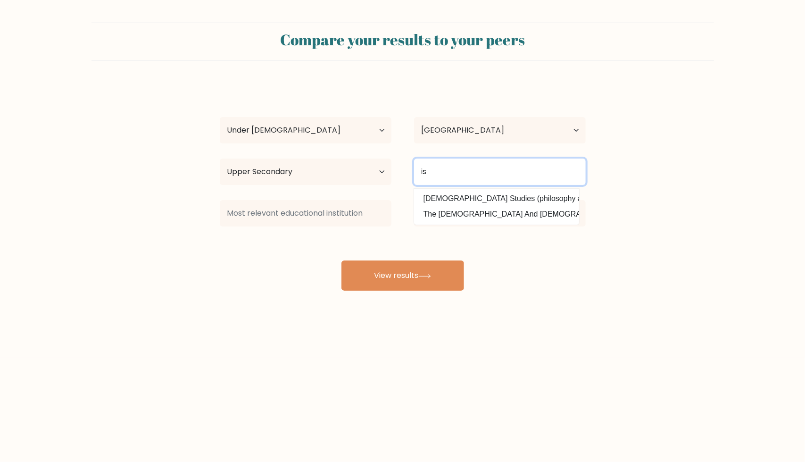
type input "i"
paste input "computer science (computing)"
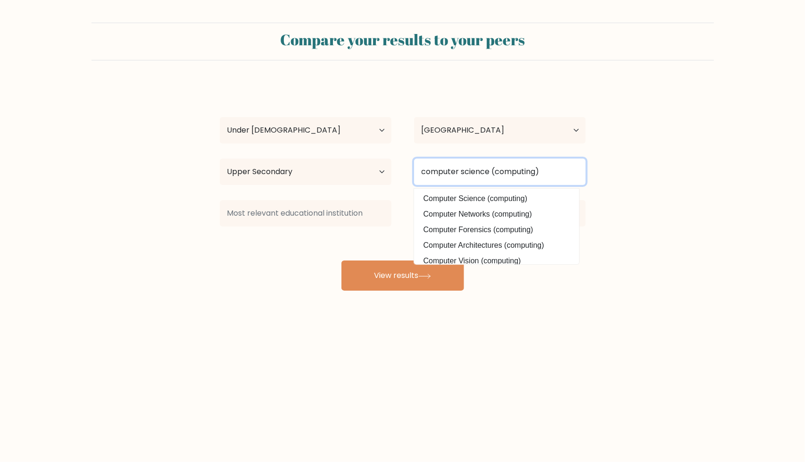
type input "computer science (computing)"
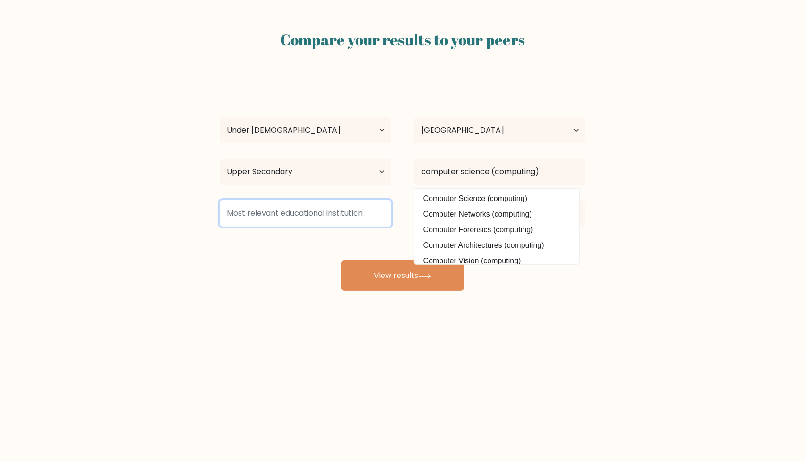
click at [297, 210] on input at bounding box center [306, 213] width 172 height 26
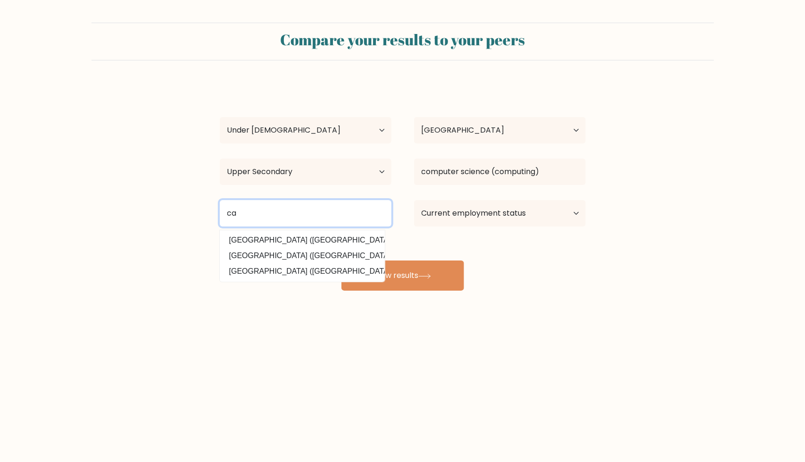
type input "c"
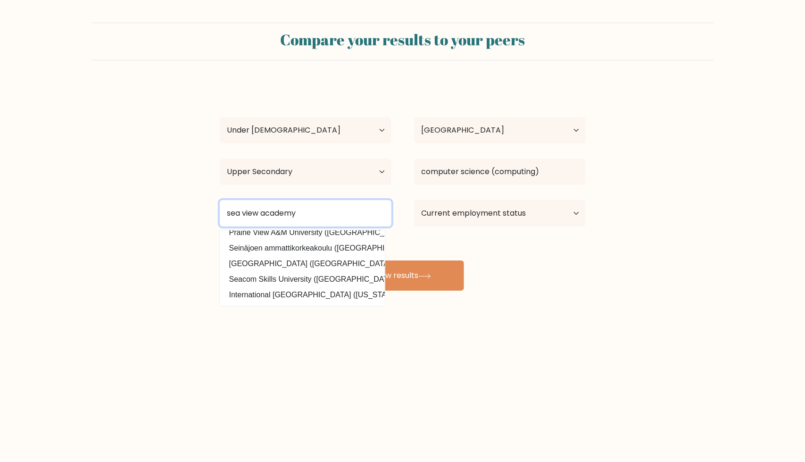
scroll to position [71, 0]
click at [339, 219] on input "sea view academy" at bounding box center [306, 213] width 172 height 26
type input "s"
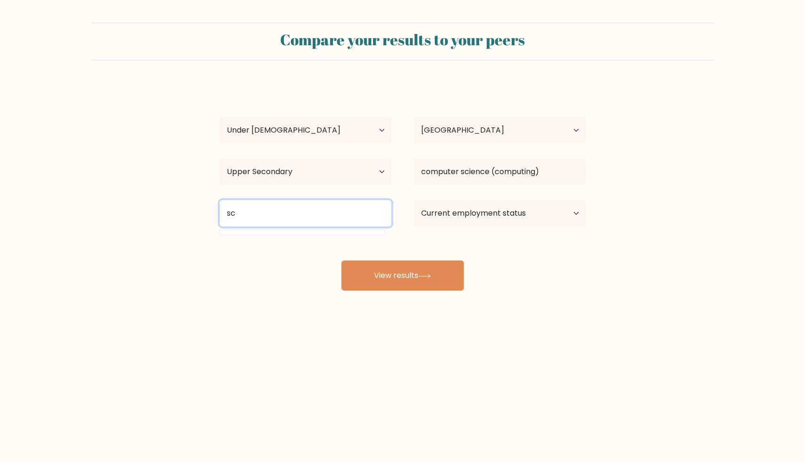
type input "s"
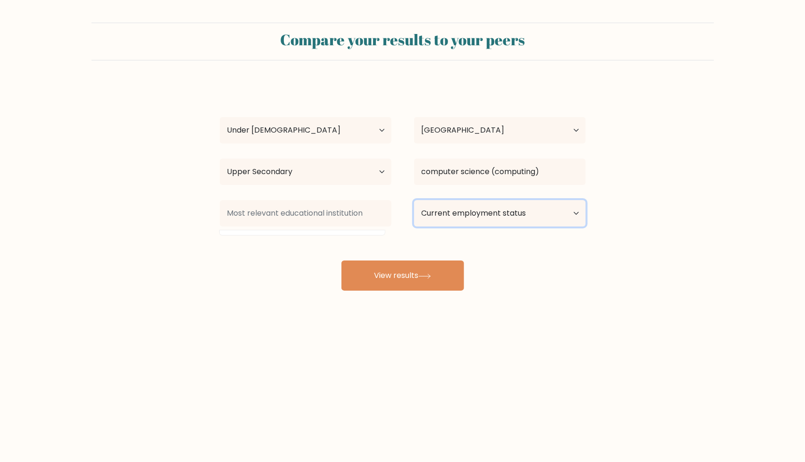
click at [487, 216] on select "Current employment status Employed Student Retired Other / prefer not to answer" at bounding box center [500, 213] width 172 height 26
select select "student"
click at [414, 200] on select "Current employment status Employed Student Retired Other / prefer not to answer" at bounding box center [500, 213] width 172 height 26
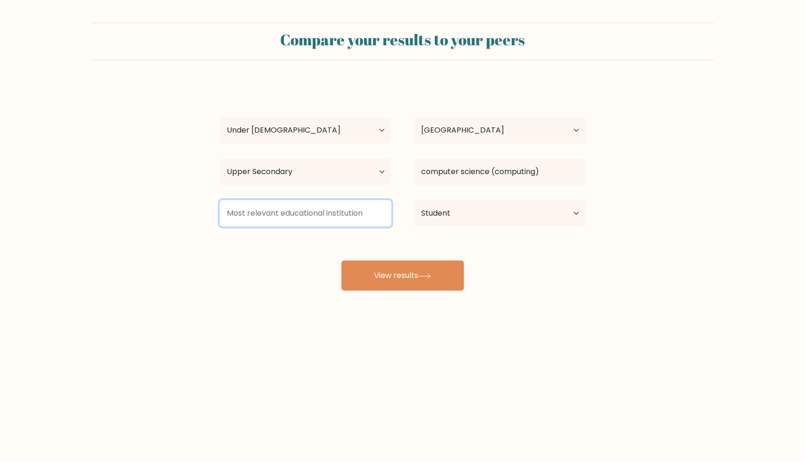
click at [354, 208] on input at bounding box center [306, 213] width 172 height 26
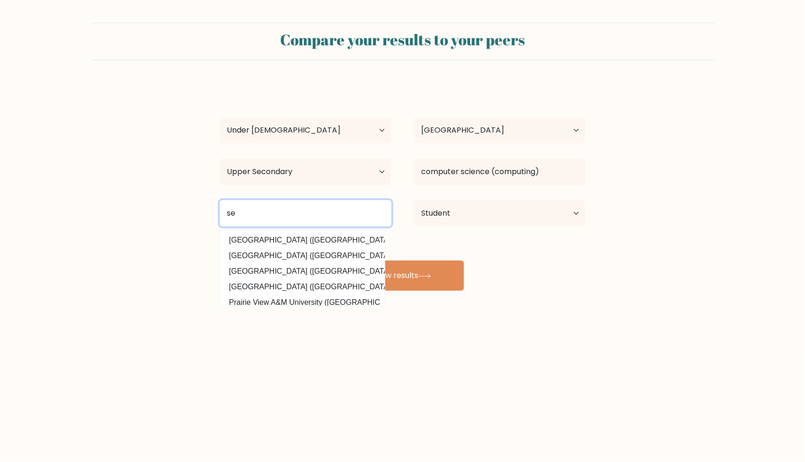
type input "s"
type input "Cambridge school"
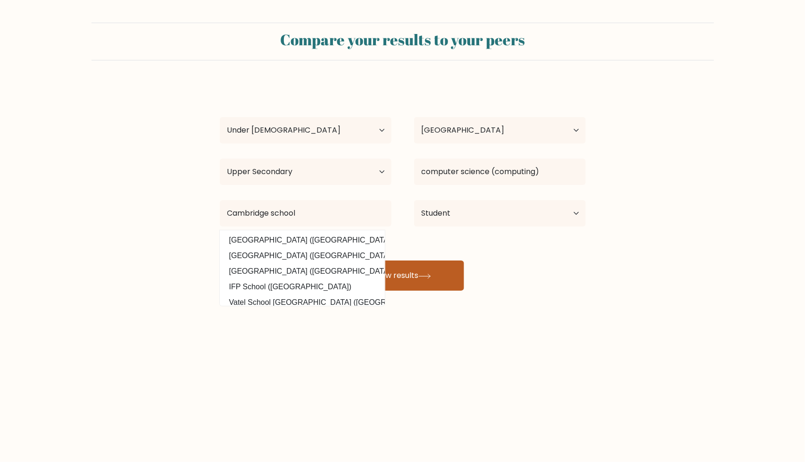
click at [427, 281] on button "View results" at bounding box center [402, 275] width 123 height 30
